Goal: Transaction & Acquisition: Purchase product/service

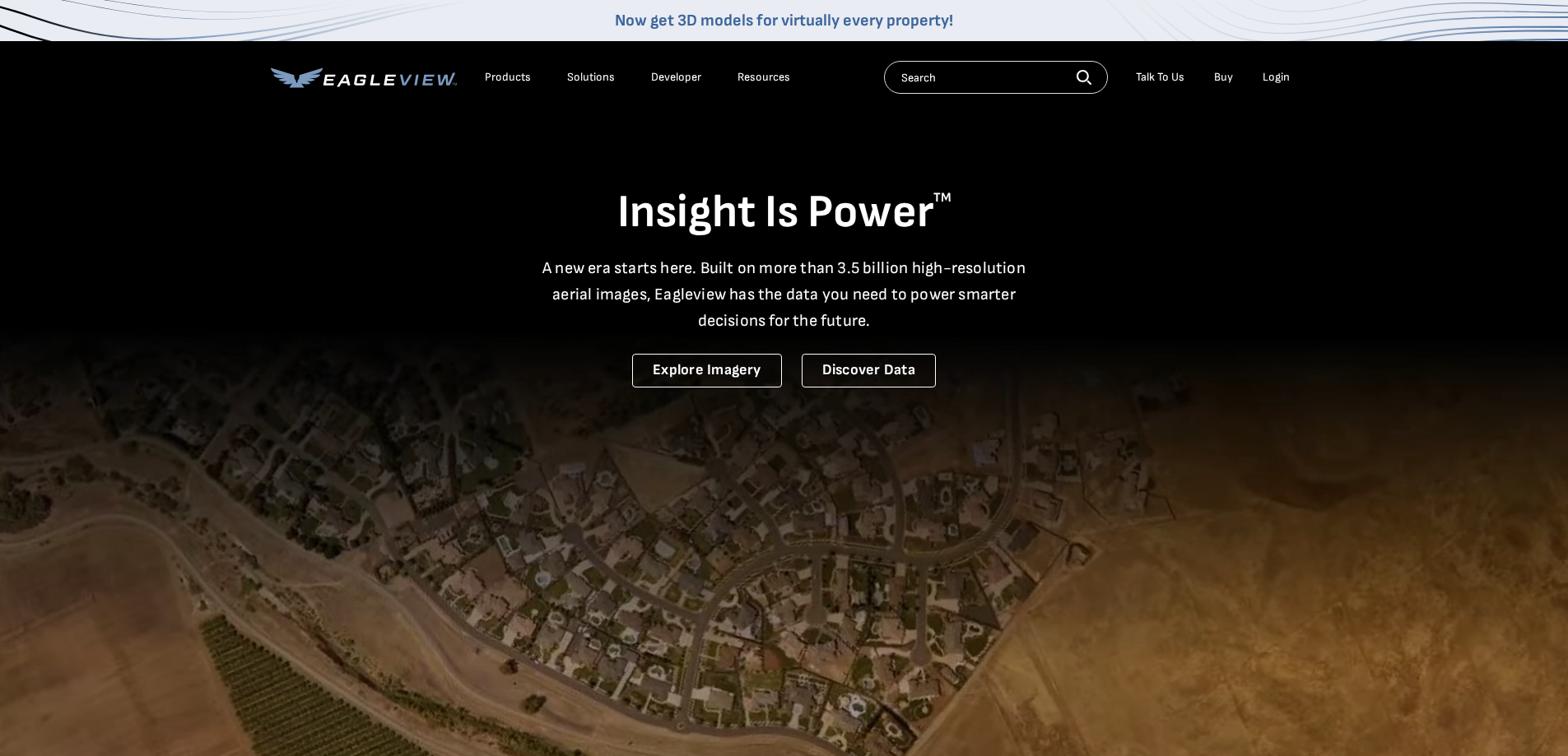
click at [1269, 78] on div "Login" at bounding box center [1276, 77] width 27 height 14
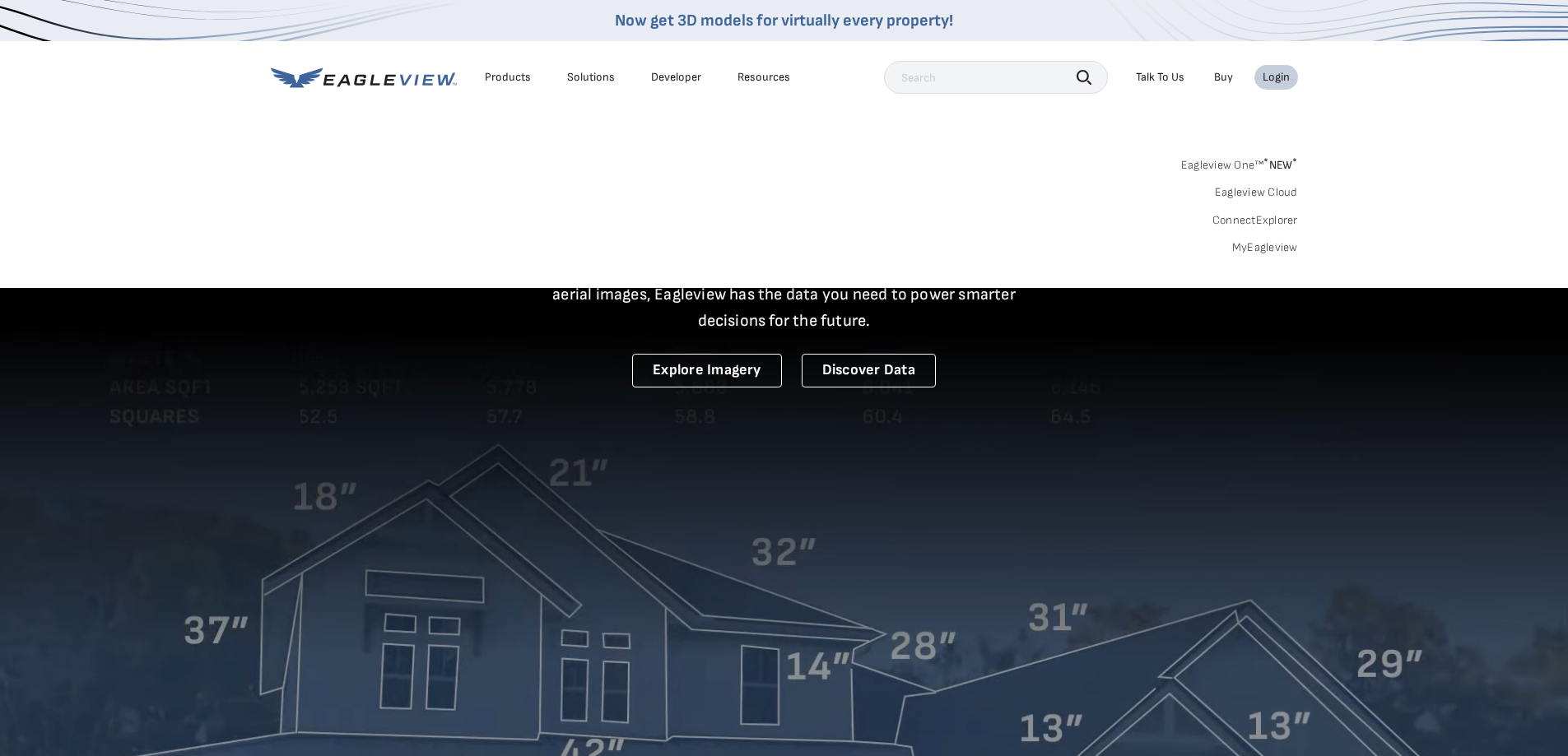
click at [1249, 248] on link "MyEagleview" at bounding box center [1264, 247] width 66 height 14
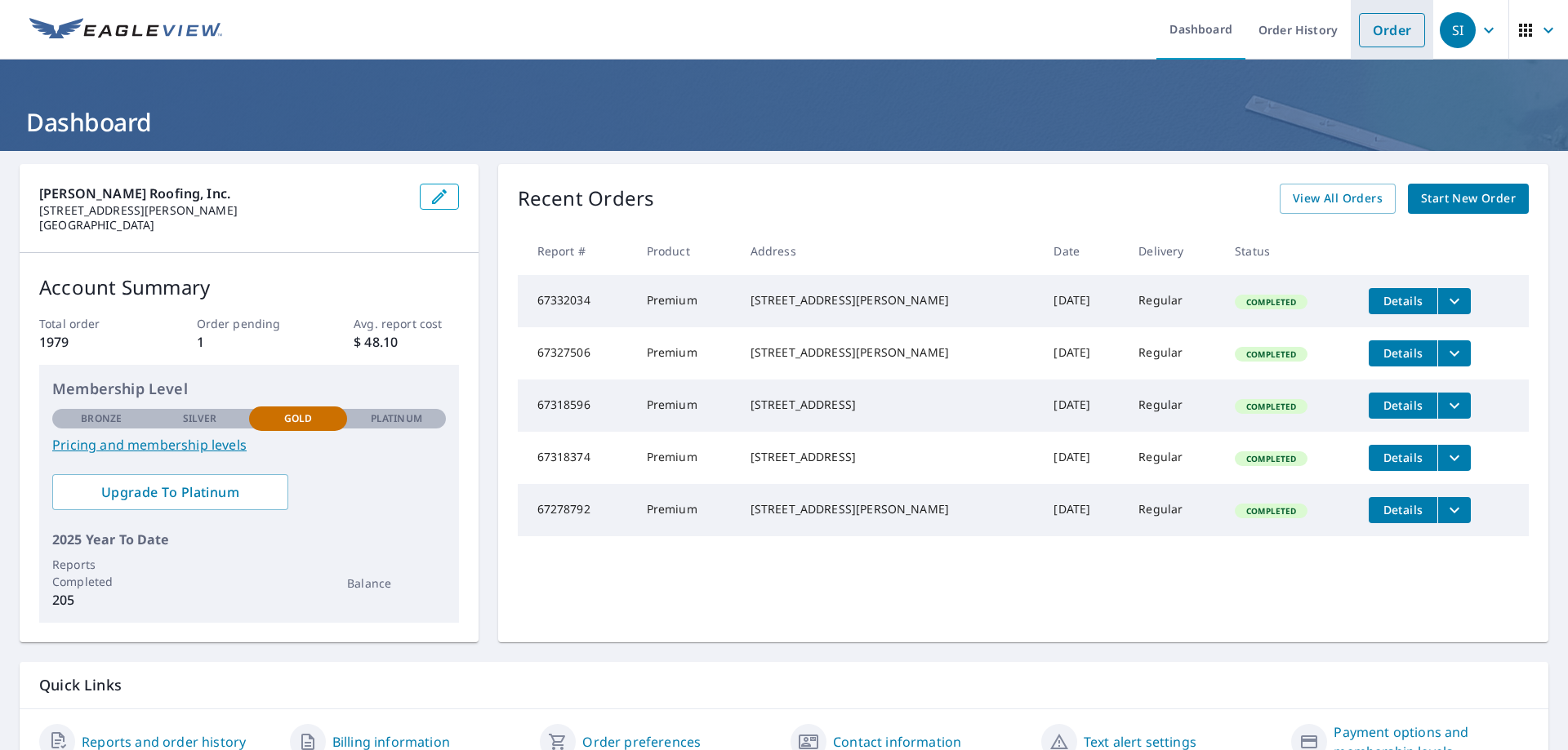
click at [1384, 35] on link "Order" at bounding box center [1392, 31] width 66 height 34
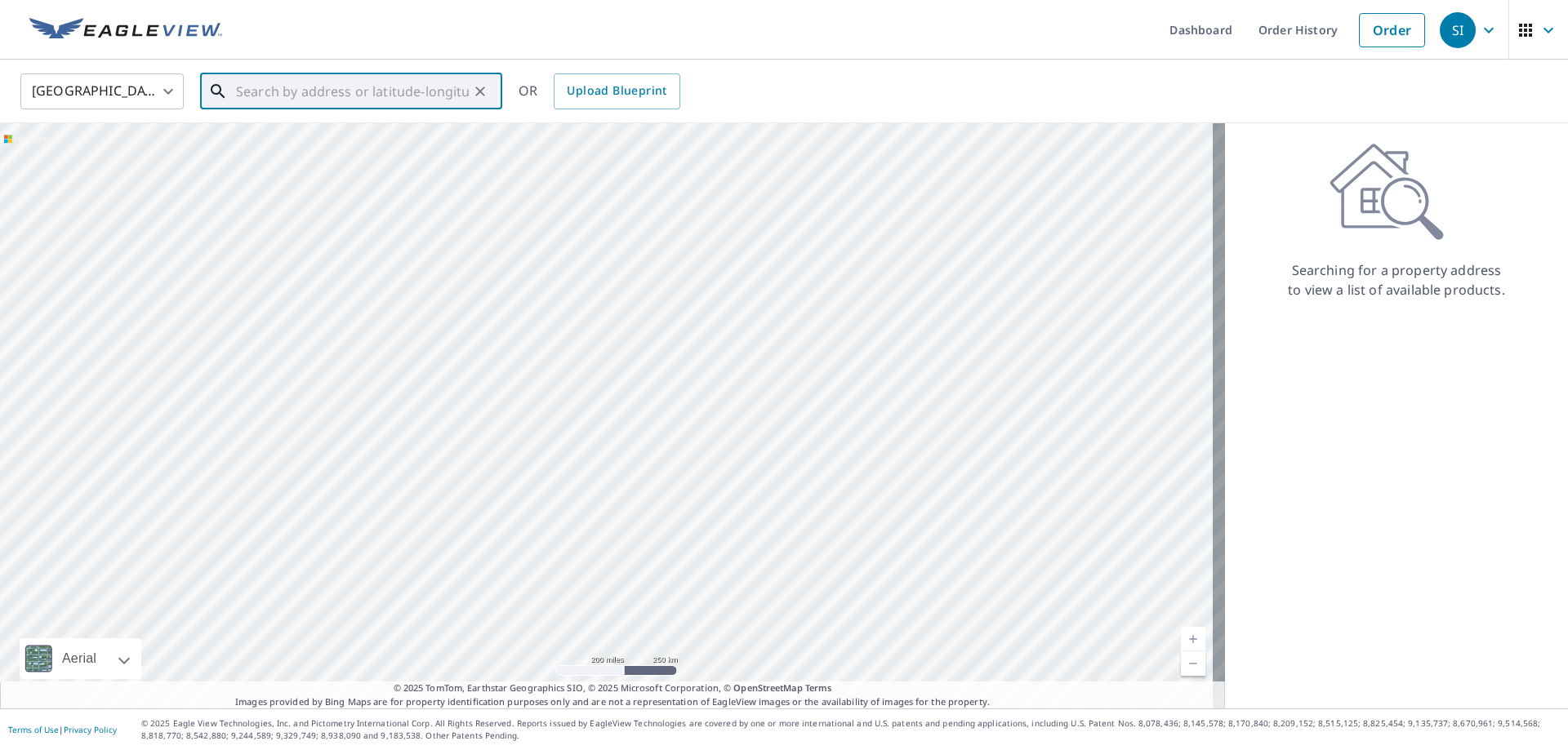
click at [419, 92] on input "text" at bounding box center [352, 92] width 233 height 46
click at [324, 148] on p "Clarkston, MI 48346" at bounding box center [361, 156] width 257 height 16
type input "7744 Phelan Dr Clarkston, MI 48346"
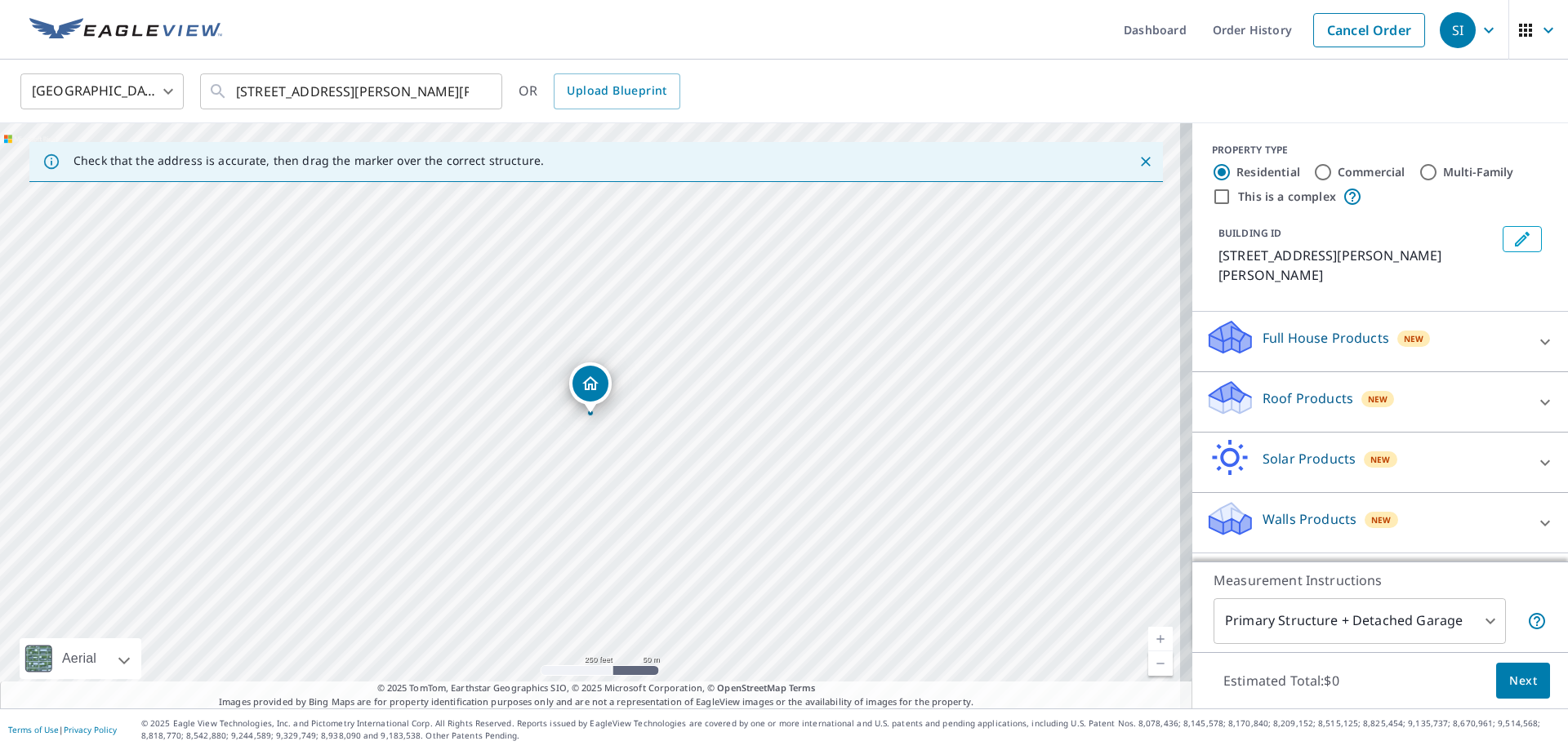
click at [1149, 639] on link "Current Level 17, Zoom In" at bounding box center [1161, 639] width 25 height 25
click at [1149, 639] on link "Current Level 18, Zoom In" at bounding box center [1161, 639] width 25 height 25
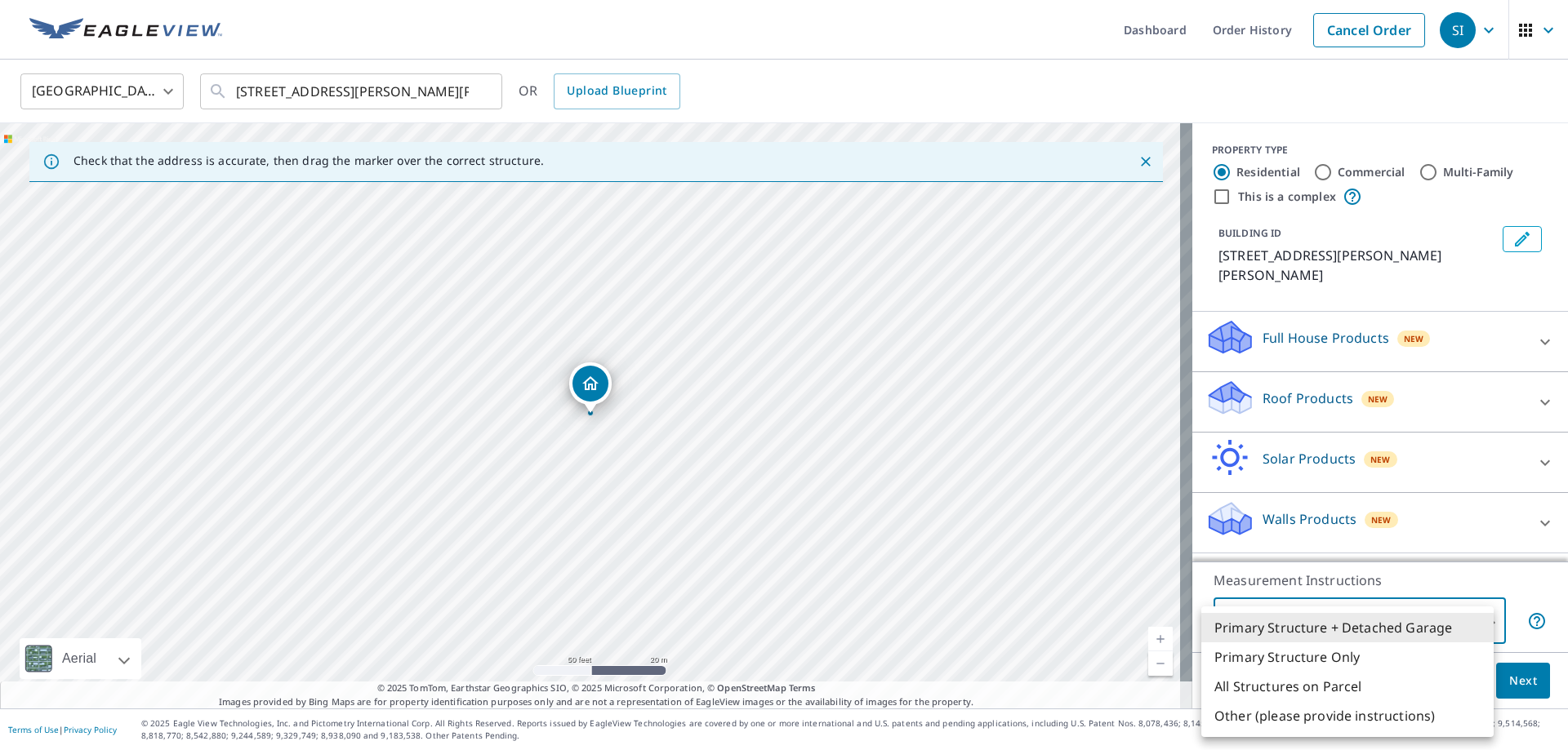
click at [1336, 638] on body "SI SI Dashboard Order History Cancel Order SI United States US ​ 7744 Phelan Dr…" at bounding box center [784, 375] width 1568 height 750
click at [1275, 654] on li "Primary Structure Only" at bounding box center [1348, 657] width 293 height 30
type input "2"
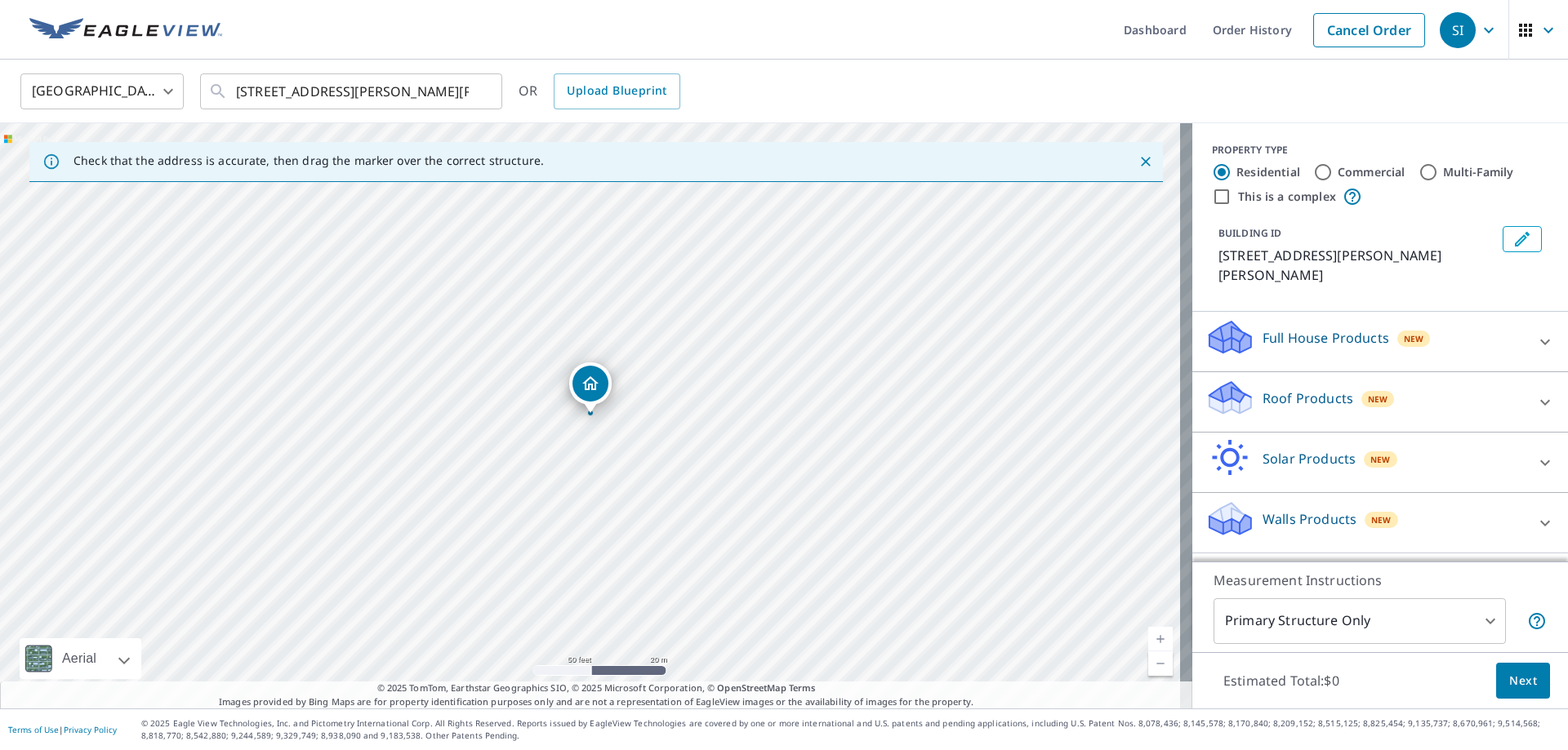
click at [1232, 382] on icon at bounding box center [1231, 391] width 42 height 20
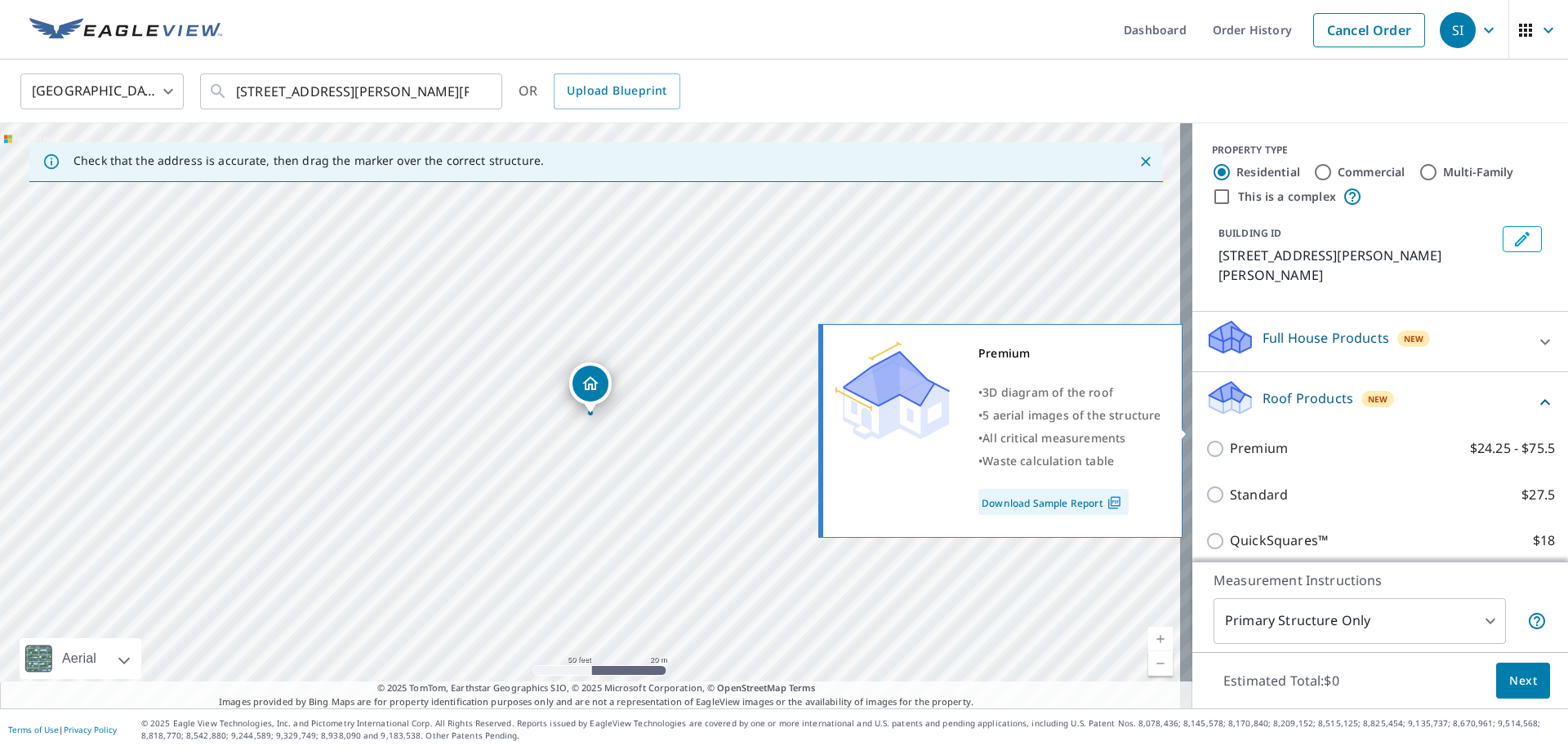
click at [1206, 439] on input "Premium $24.25 - $75.5" at bounding box center [1219, 449] width 25 height 19
checkbox input "true"
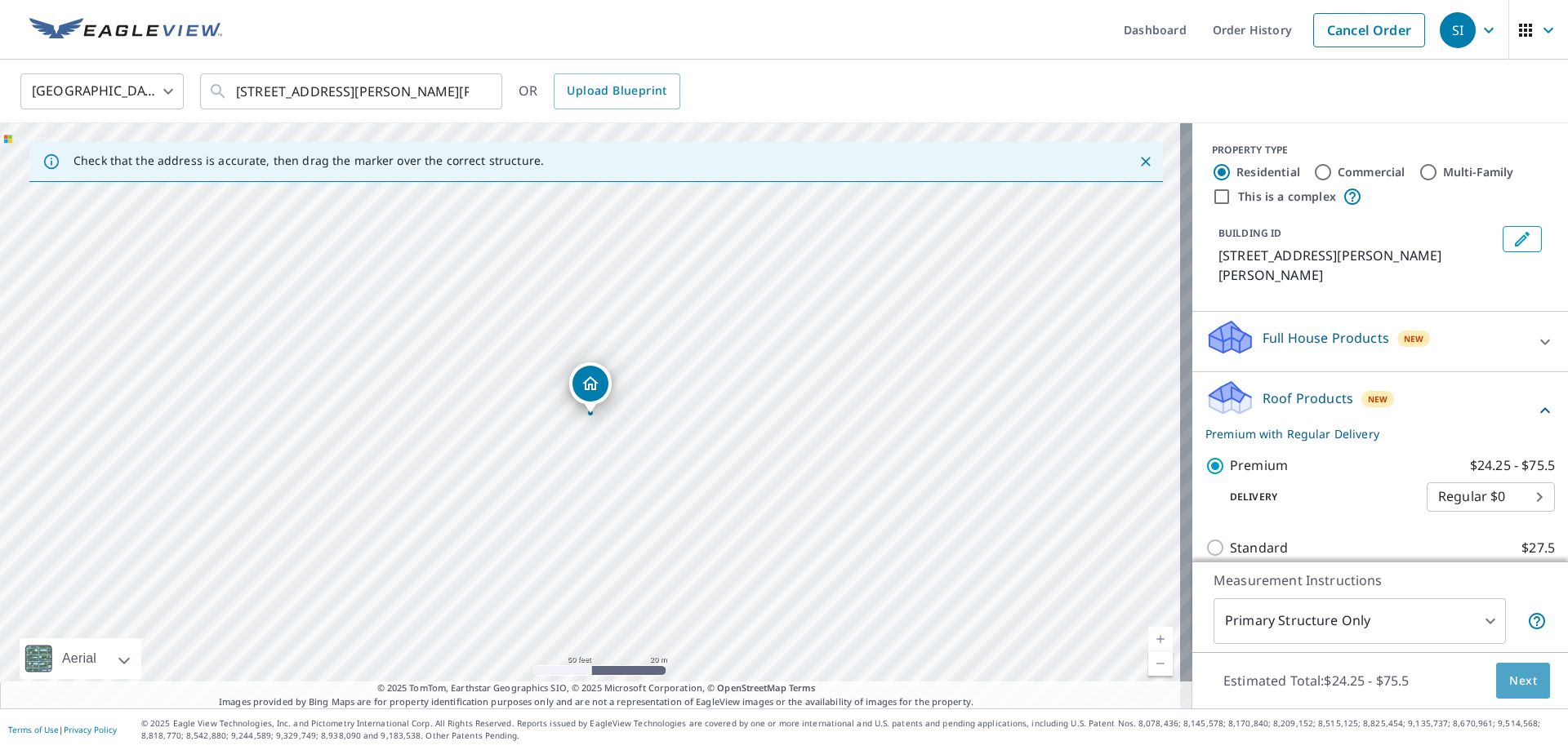
click at [1510, 673] on span "Next" at bounding box center [1523, 680] width 28 height 20
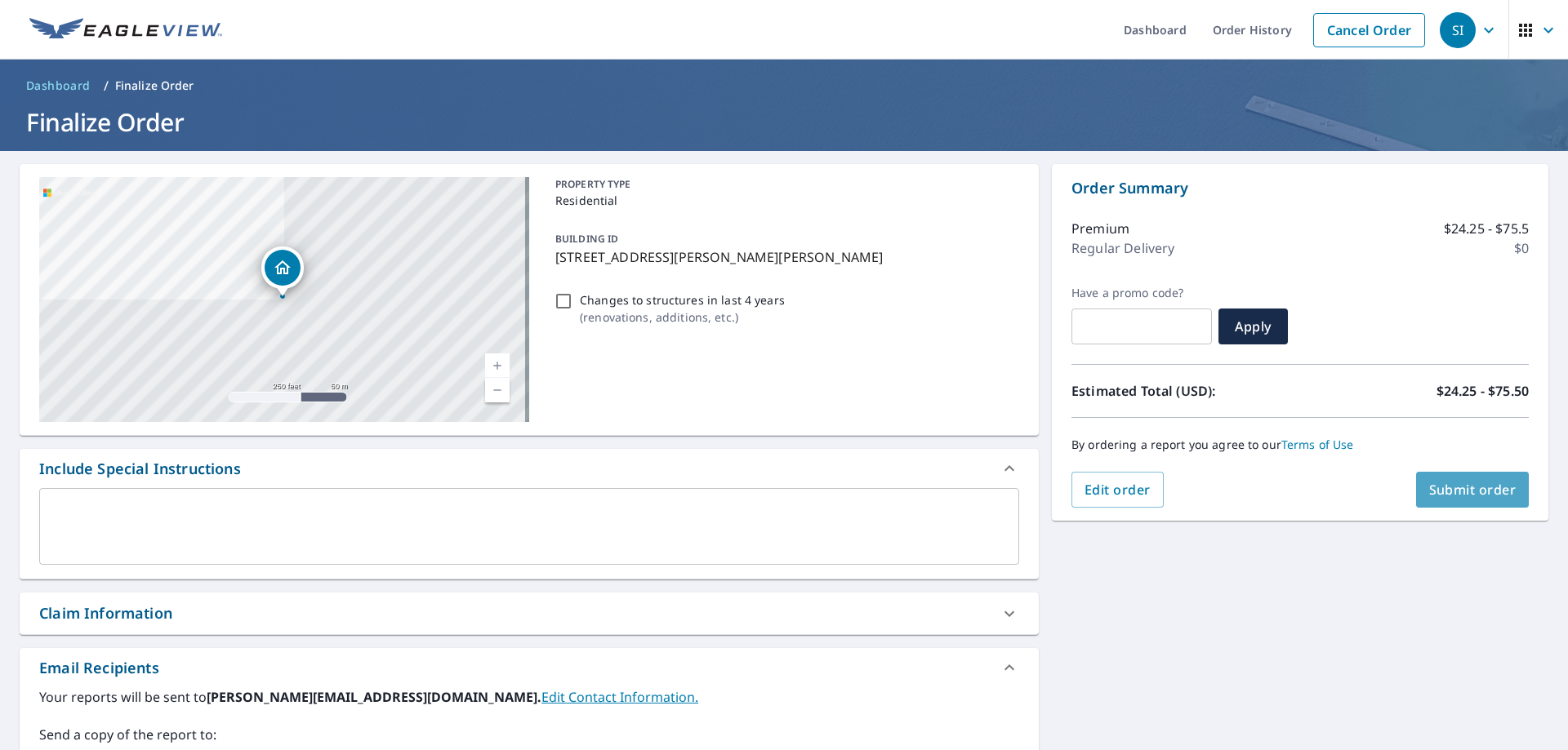
click at [1490, 486] on span "Submit order" at bounding box center [1472, 490] width 87 height 18
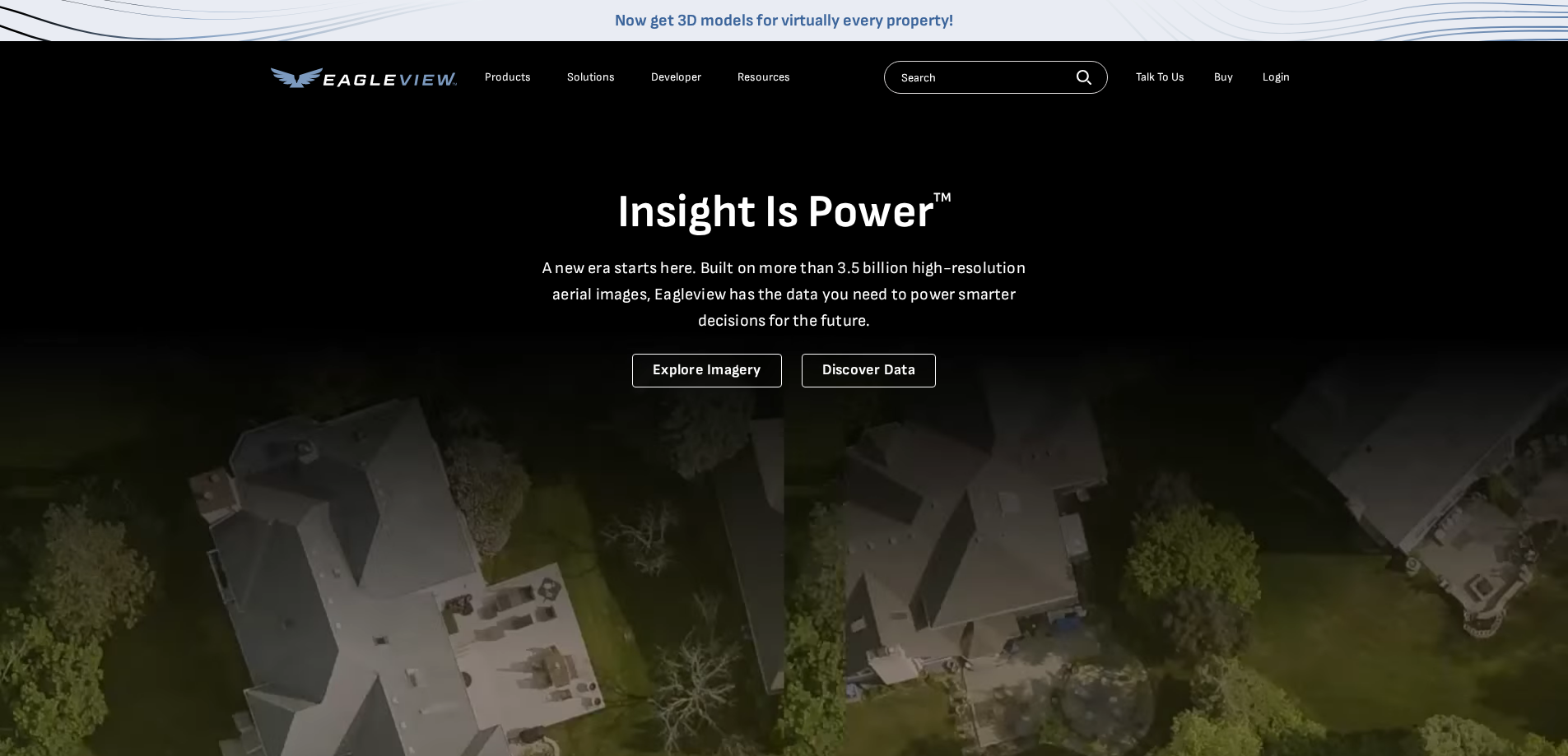
click at [1271, 73] on div "Login" at bounding box center [1276, 77] width 27 height 14
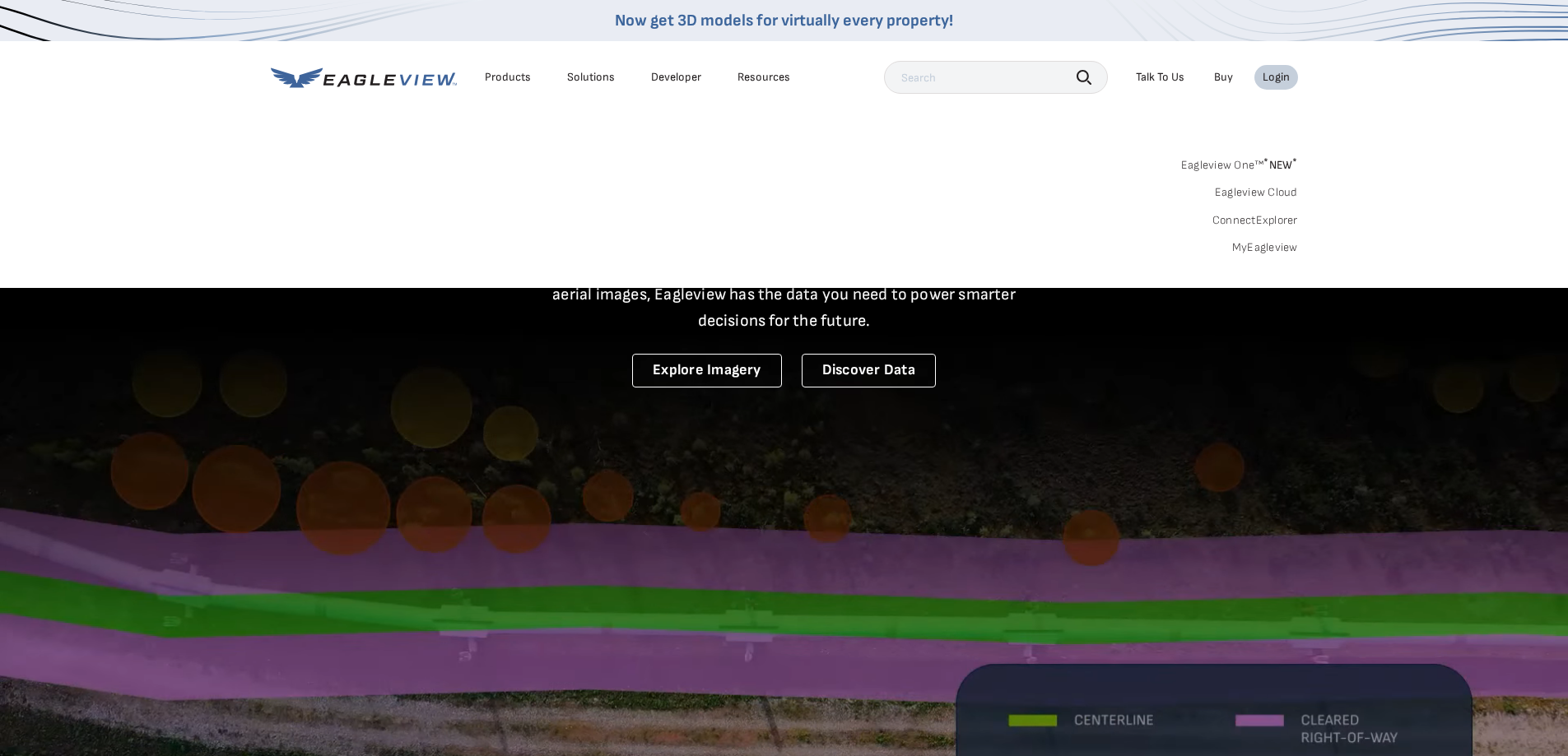
click at [1257, 247] on link "MyEagleview" at bounding box center [1264, 247] width 66 height 14
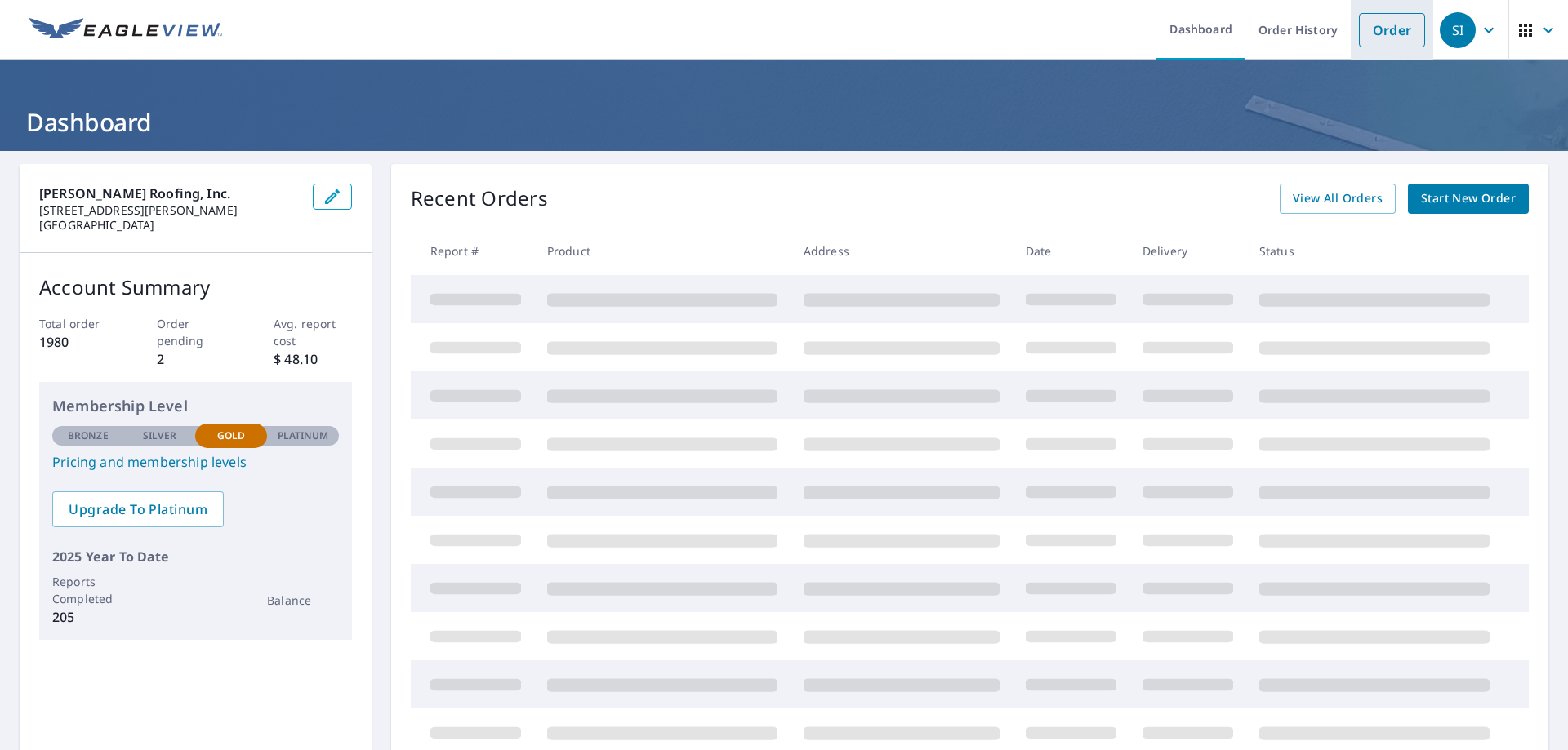
click at [1386, 24] on link "Order" at bounding box center [1392, 31] width 66 height 34
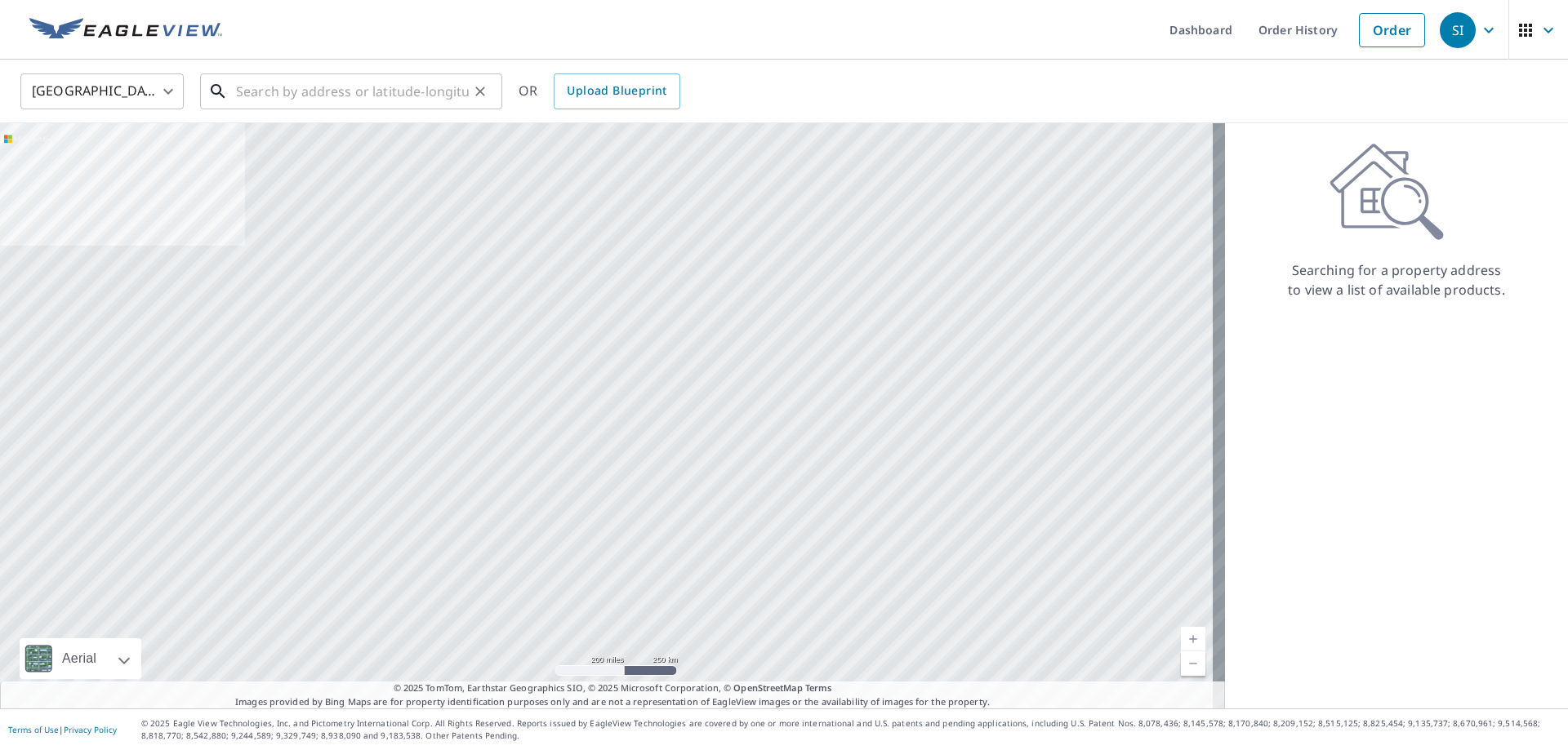
click at [255, 101] on input "text" at bounding box center [352, 92] width 233 height 46
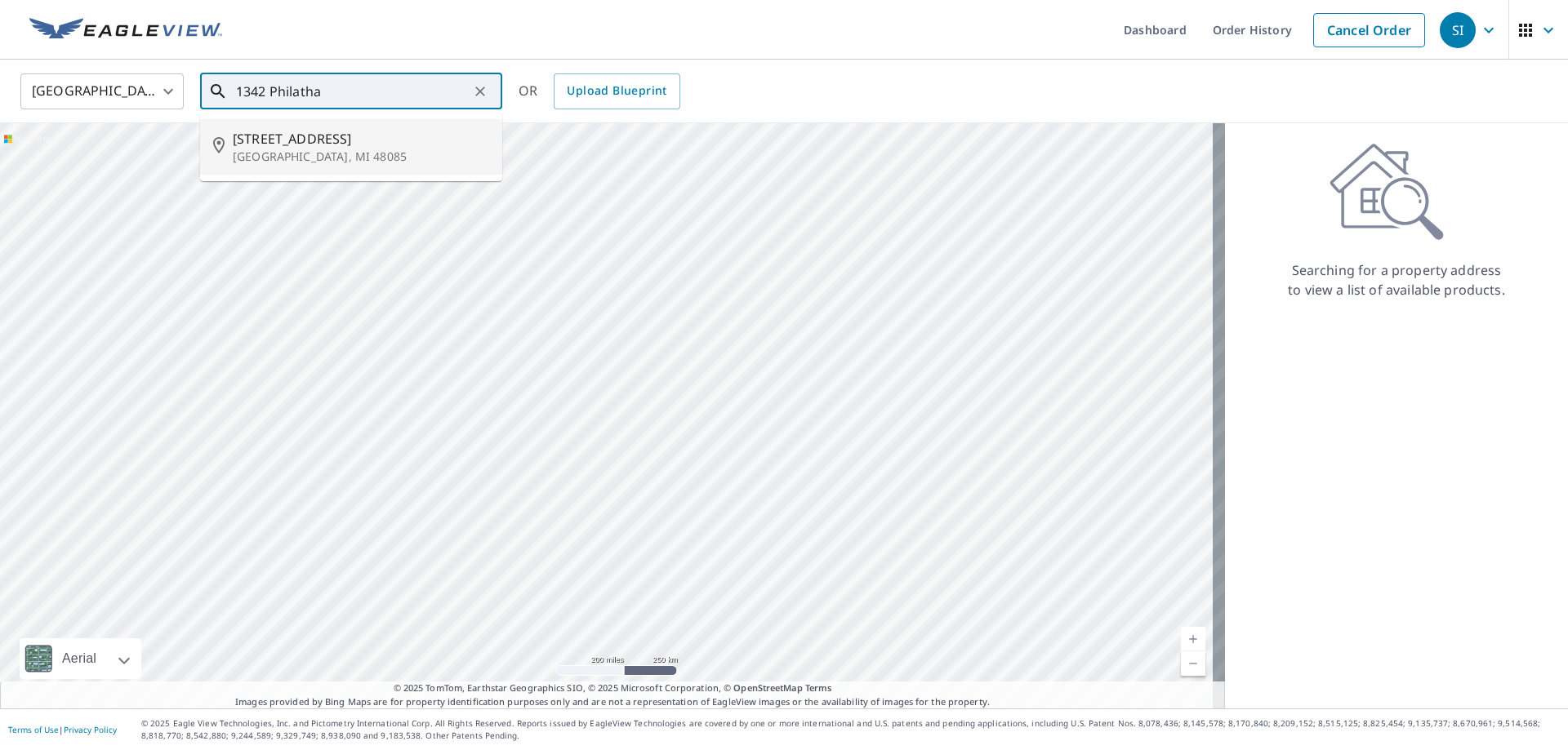
click at [242, 154] on p "[GEOGRAPHIC_DATA], MI 48085" at bounding box center [361, 156] width 257 height 16
type input "[STREET_ADDRESS][PERSON_NAME]"
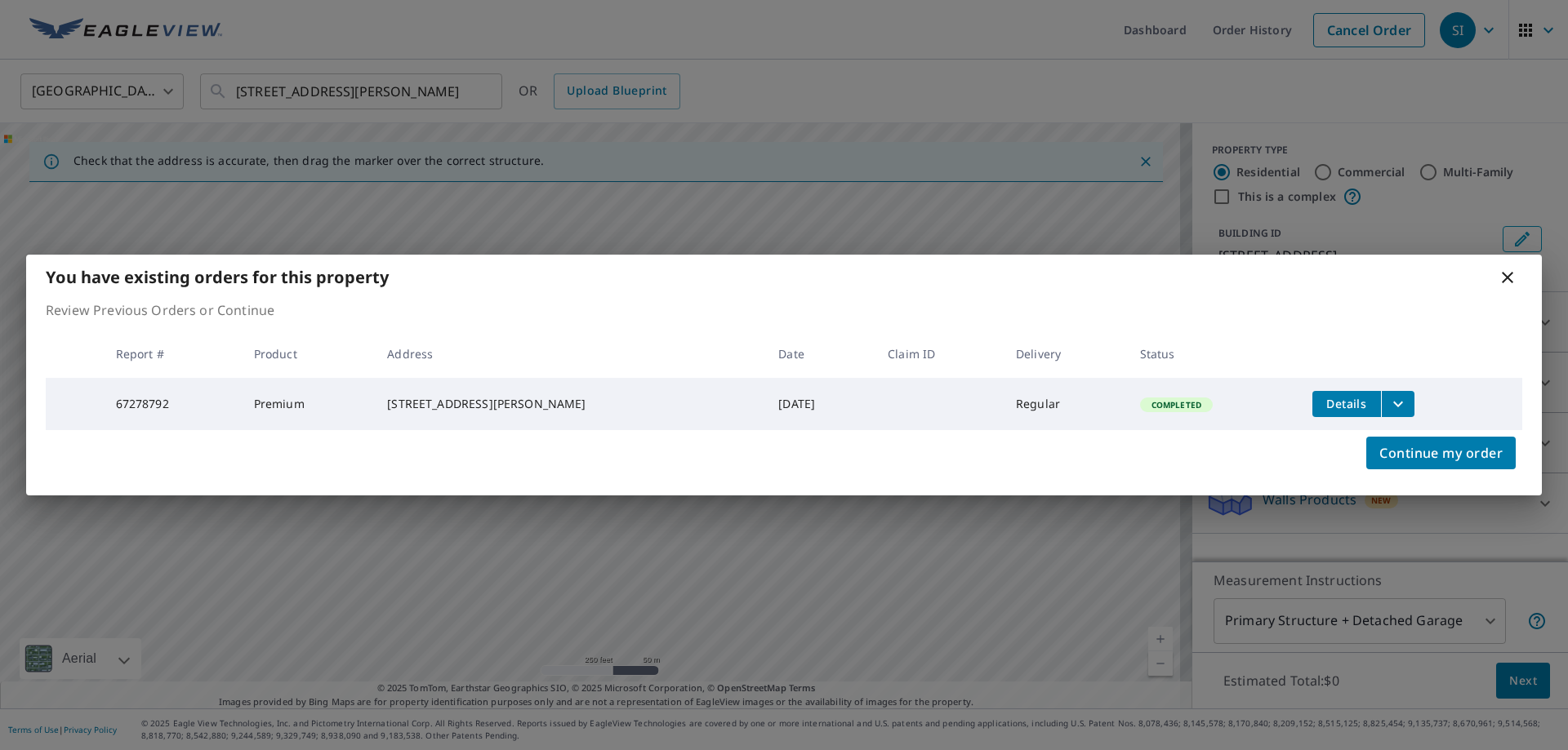
click at [1504, 277] on icon at bounding box center [1508, 277] width 11 height 11
